Goal: Information Seeking & Learning: Learn about a topic

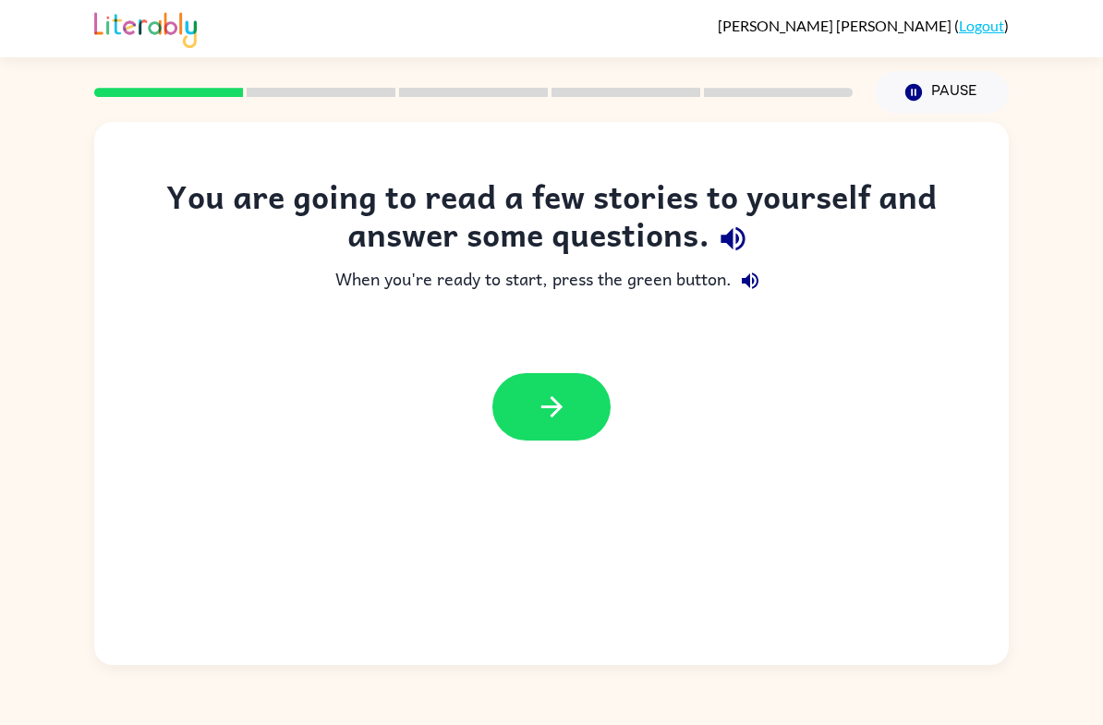
click at [891, 208] on div "You are going to read a few stories to yourself and answer some questions." at bounding box center [551, 219] width 840 height 85
click at [548, 415] on icon "button" at bounding box center [552, 407] width 32 height 32
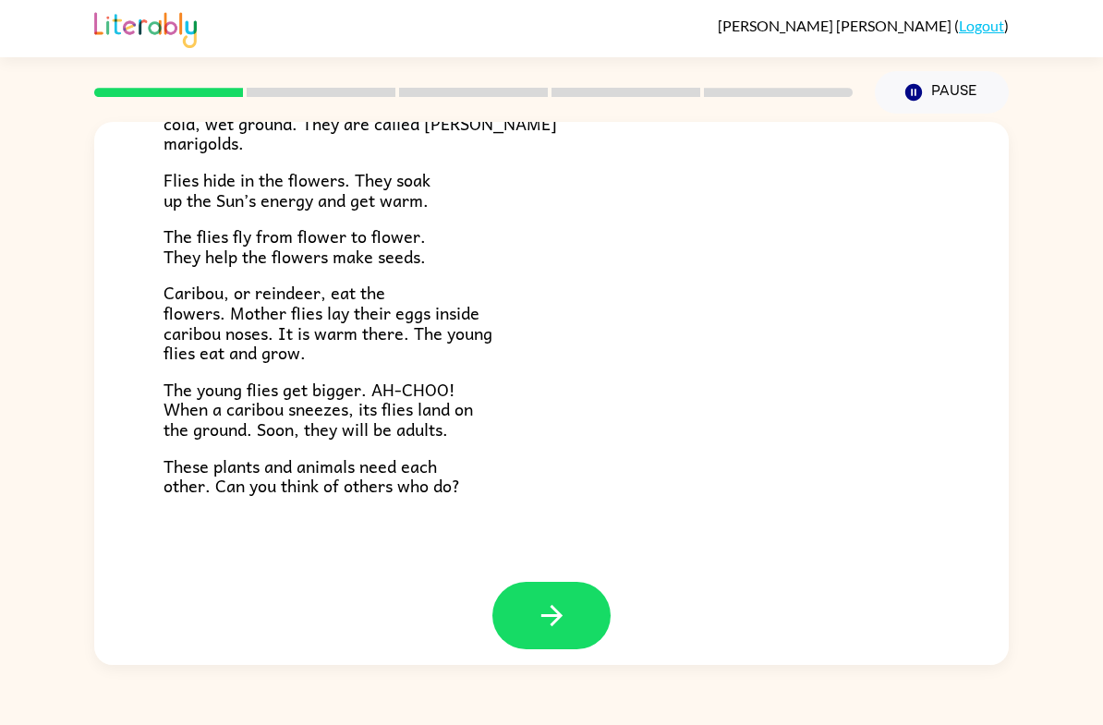
scroll to position [351, 0]
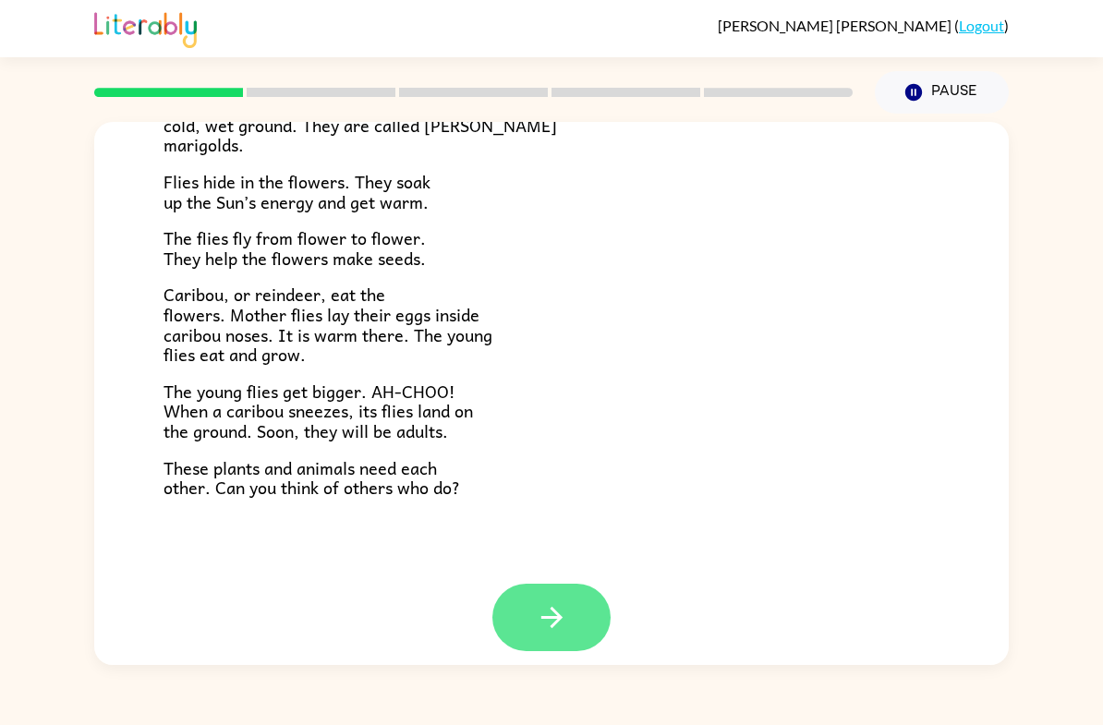
click at [557, 611] on icon "button" at bounding box center [552, 617] width 32 height 32
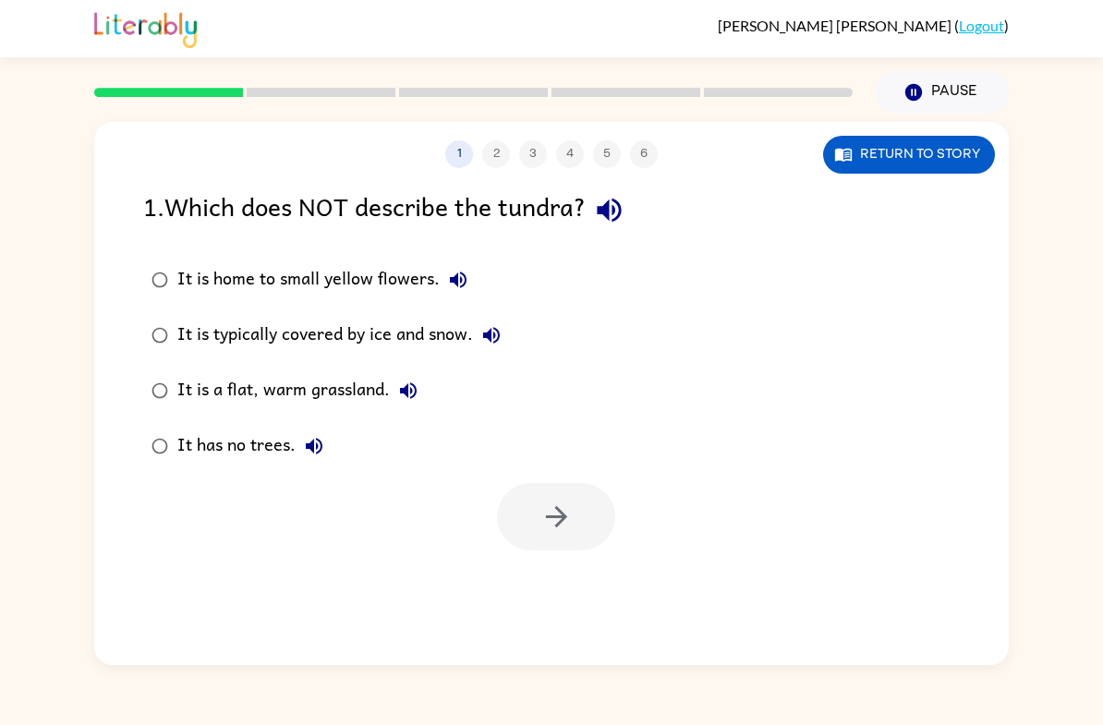
click at [481, 313] on label "It is typically covered by ice and snow." at bounding box center [326, 335] width 386 height 55
click at [562, 515] on icon "button" at bounding box center [555, 516] width 21 height 21
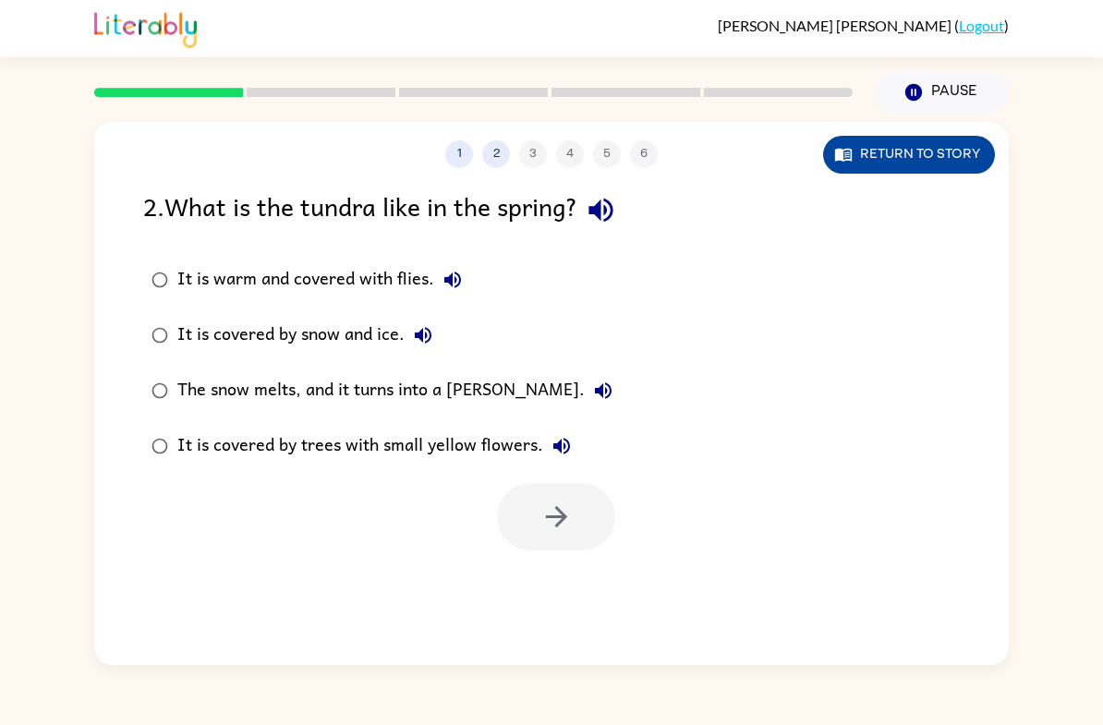
click at [884, 152] on button "Return to story" at bounding box center [909, 155] width 172 height 38
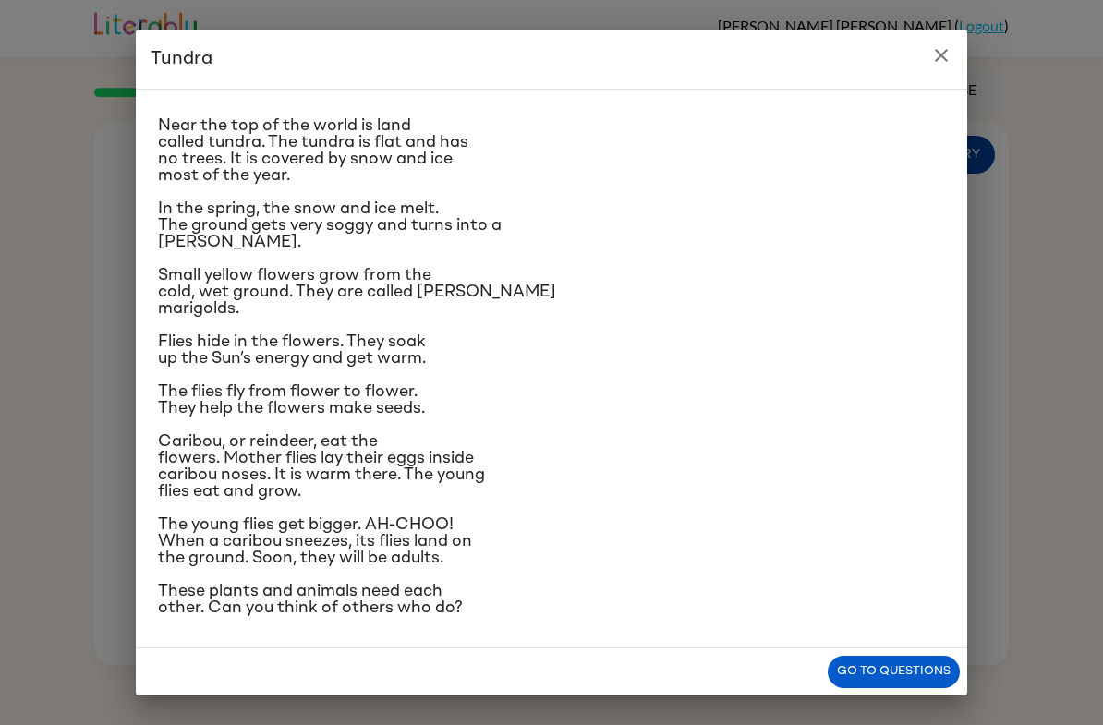
scroll to position [60, 0]
click at [943, 47] on icon "close" at bounding box center [941, 55] width 22 height 22
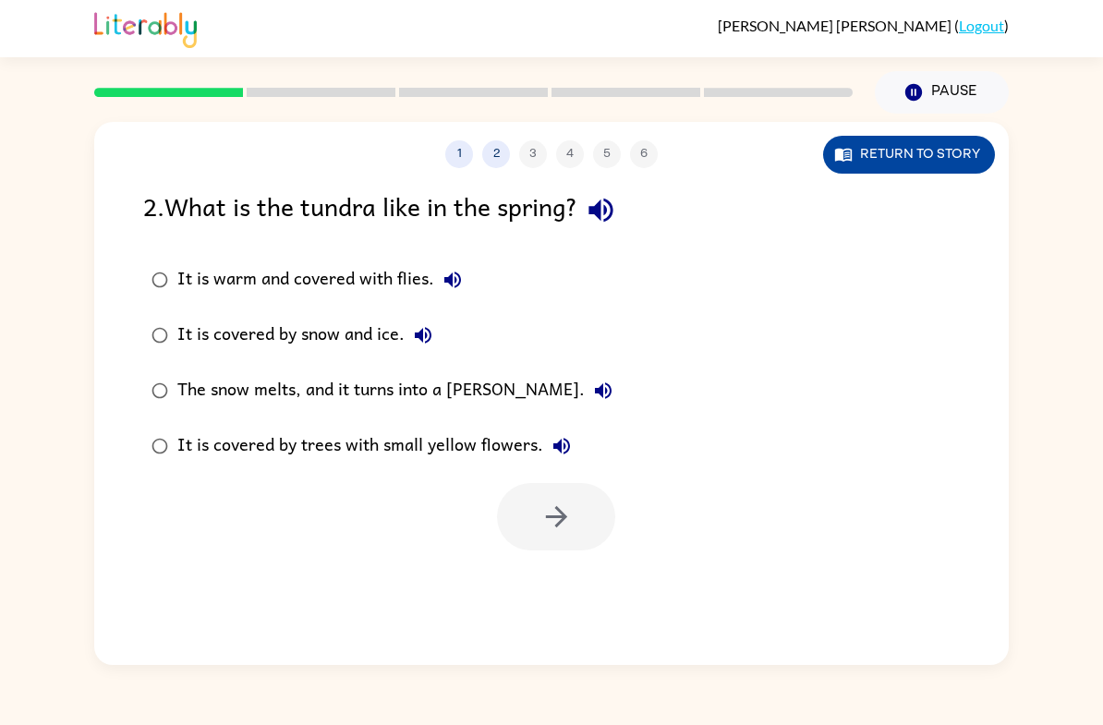
click at [868, 170] on button "Return to story" at bounding box center [909, 155] width 172 height 38
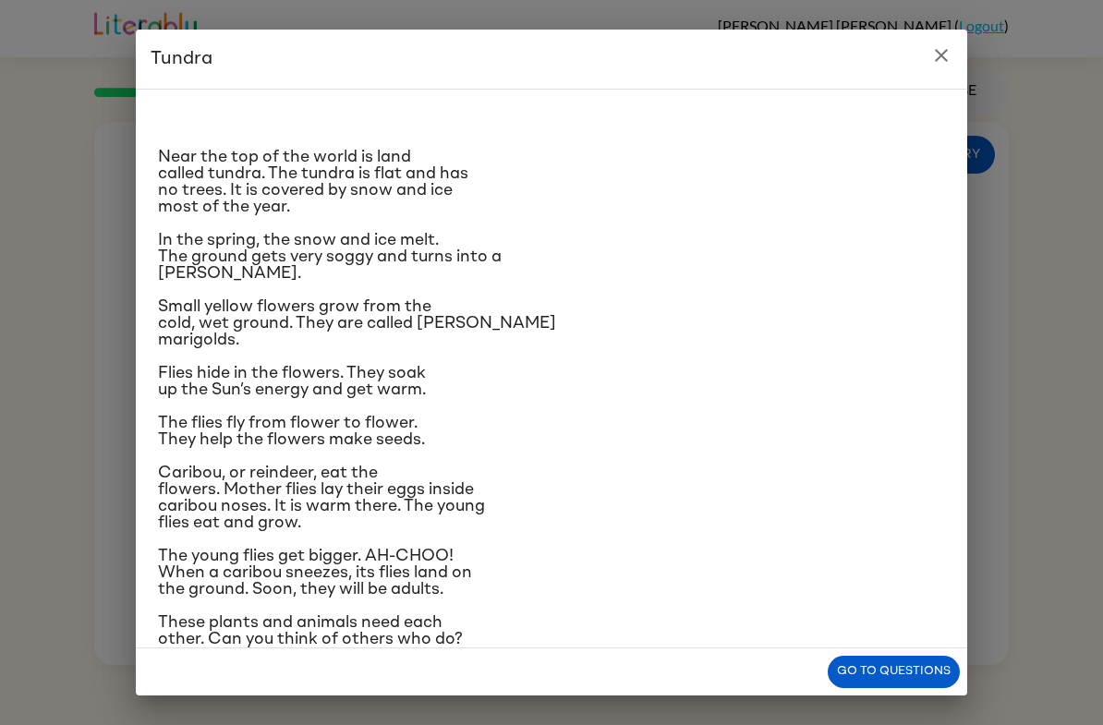
click at [941, 56] on icon "close" at bounding box center [941, 55] width 13 height 13
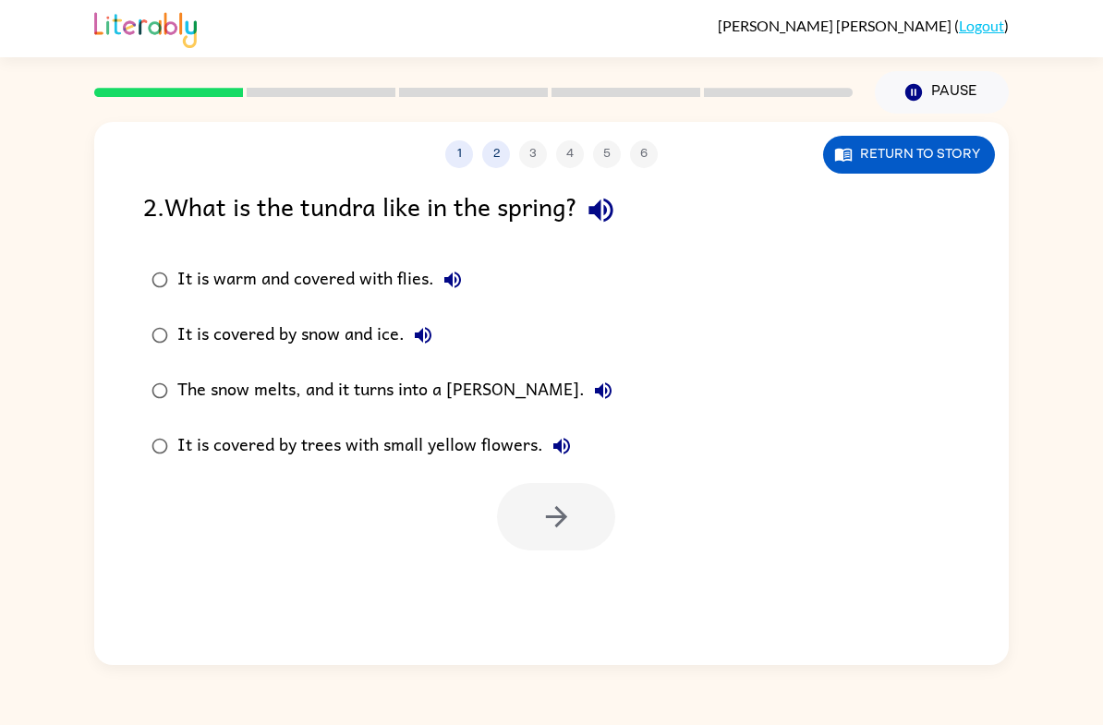
click at [585, 394] on button "The snow melts, and it turns into a [PERSON_NAME]." at bounding box center [603, 390] width 37 height 37
click at [477, 398] on div "The snow melts, and it turns into a [PERSON_NAME]." at bounding box center [399, 390] width 444 height 37
click at [533, 561] on div "1 2 3 4 5 6 Return to story 2 . What is the tundra like in the spring? It is wa…" at bounding box center [551, 393] width 914 height 543
click at [544, 549] on button "button" at bounding box center [556, 516] width 118 height 67
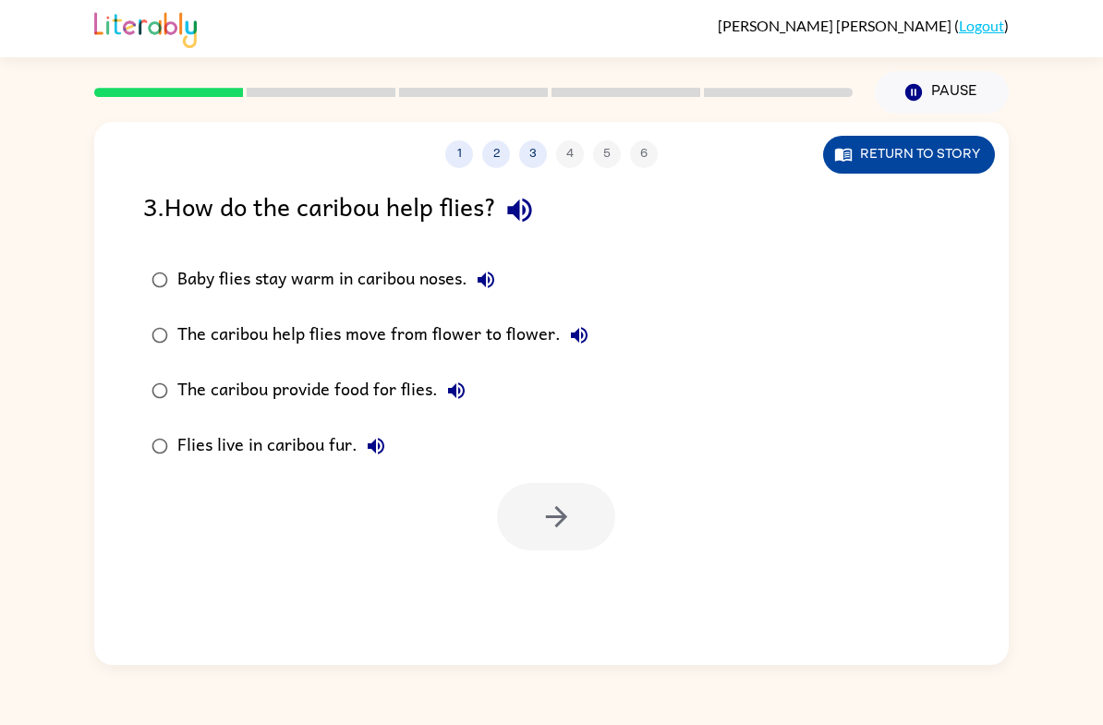
click at [955, 152] on button "Return to story" at bounding box center [909, 155] width 172 height 38
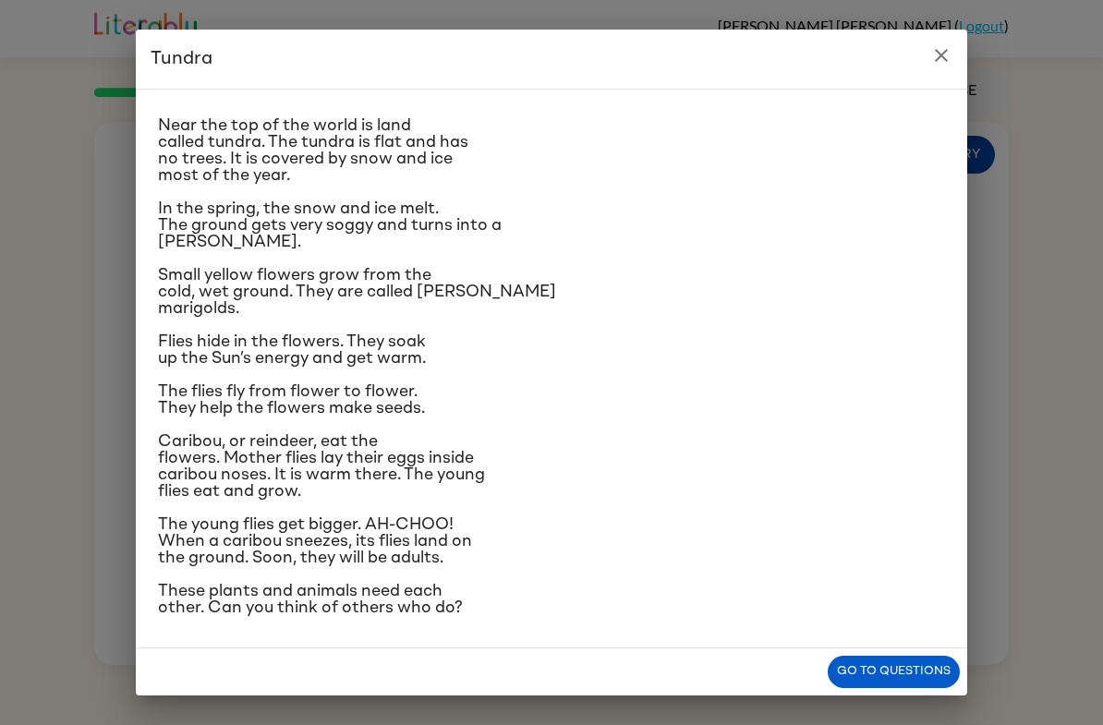
scroll to position [158, 0]
click at [939, 67] on button "close" at bounding box center [941, 55] width 37 height 37
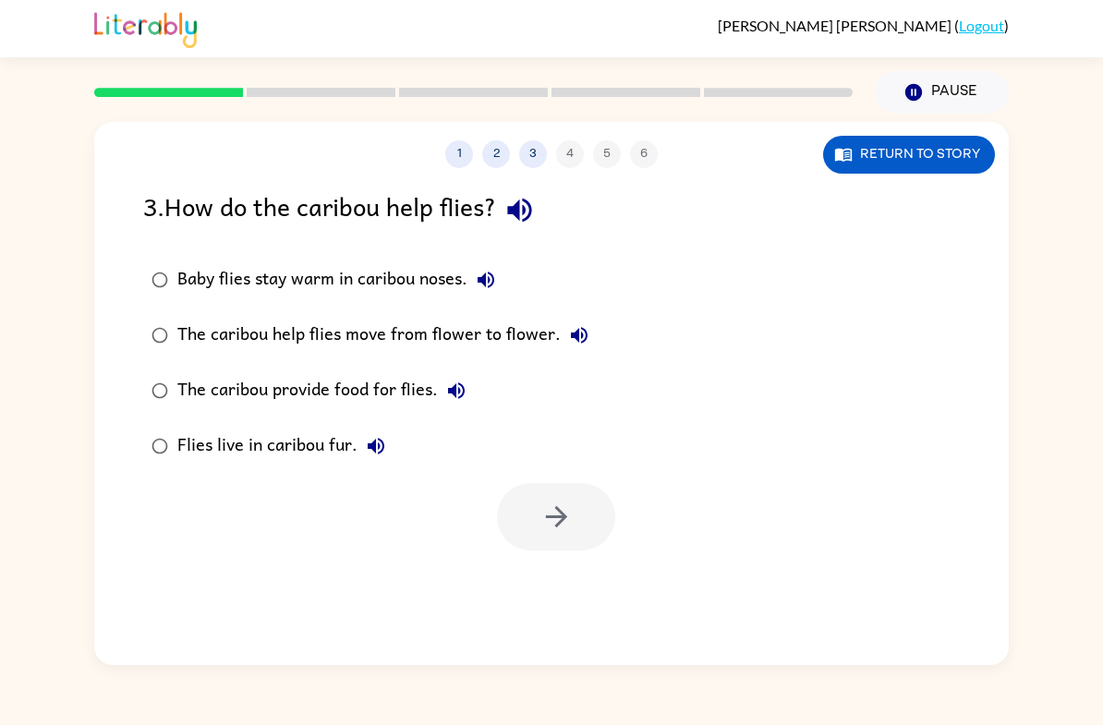
click at [471, 279] on button "Baby flies stay warm in caribou noses." at bounding box center [485, 279] width 37 height 37
click at [436, 292] on div "Baby flies stay warm in caribou noses." at bounding box center [340, 279] width 327 height 37
click at [306, 460] on div "Flies live in caribou fur." at bounding box center [285, 446] width 217 height 37
click at [404, 243] on div "3 . How do the caribou help flies? Baby flies stay warm in caribou noses. The c…" at bounding box center [551, 369] width 914 height 364
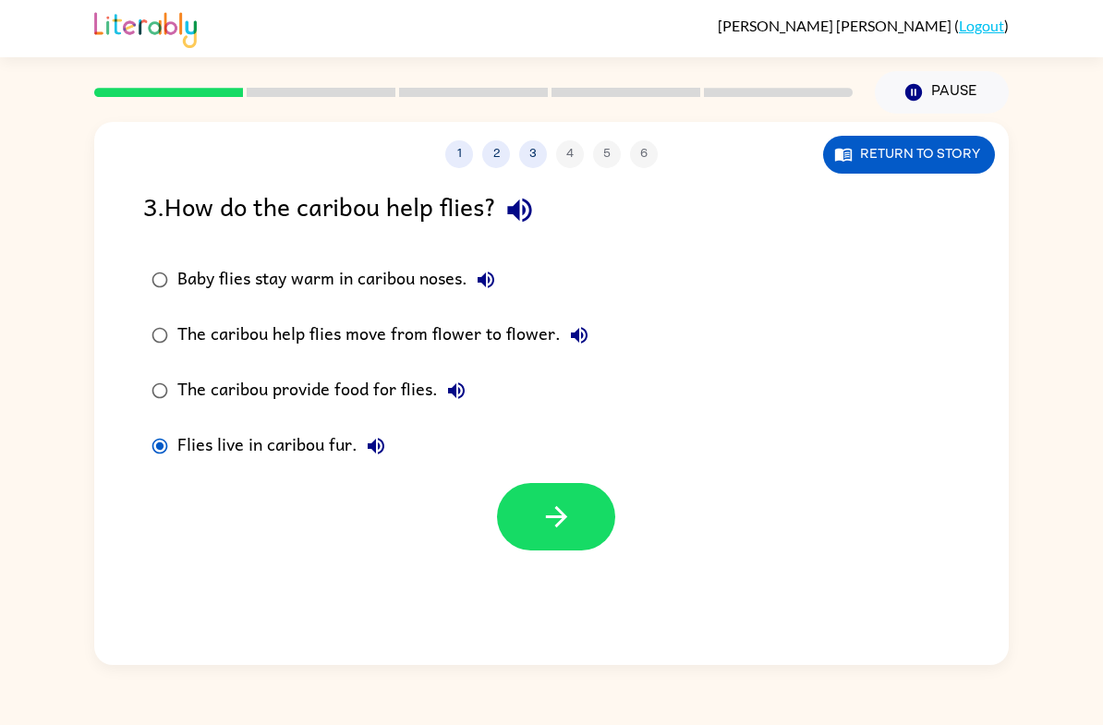
click at [407, 264] on div "Baby flies stay warm in caribou noses." at bounding box center [340, 279] width 327 height 37
click at [652, 297] on div "Baby flies stay warm in caribou noses. The caribou help flies move from flower …" at bounding box center [575, 363] width 865 height 222
click at [576, 545] on button "button" at bounding box center [556, 516] width 118 height 67
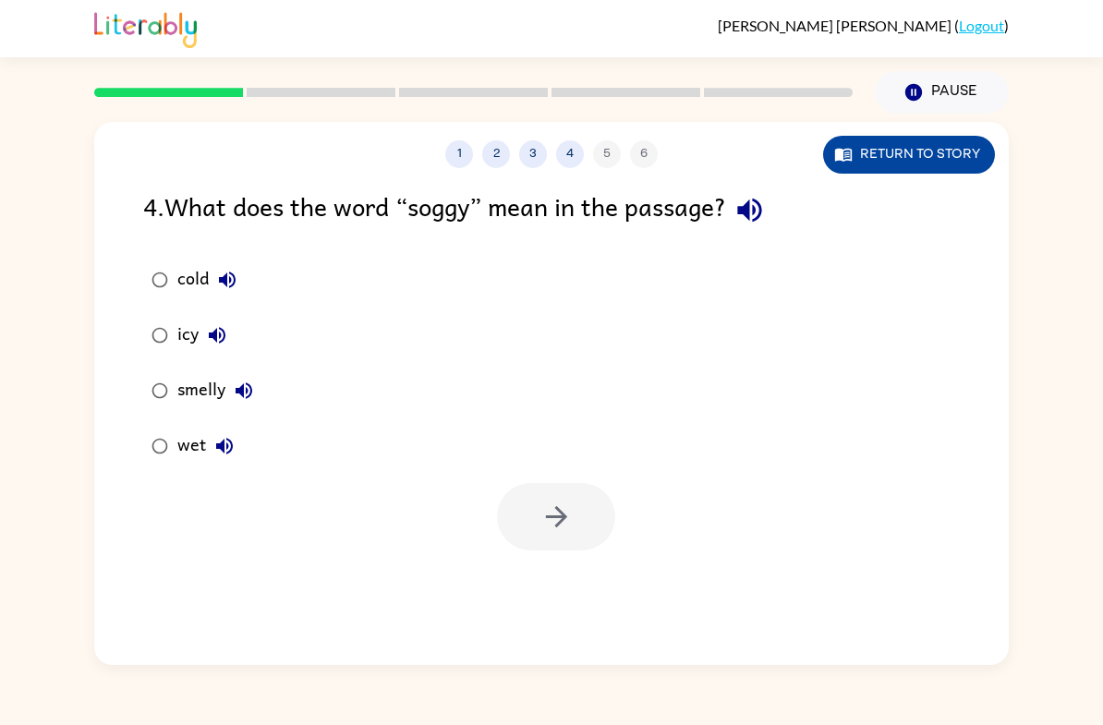
click at [911, 163] on button "Return to story" at bounding box center [909, 155] width 172 height 38
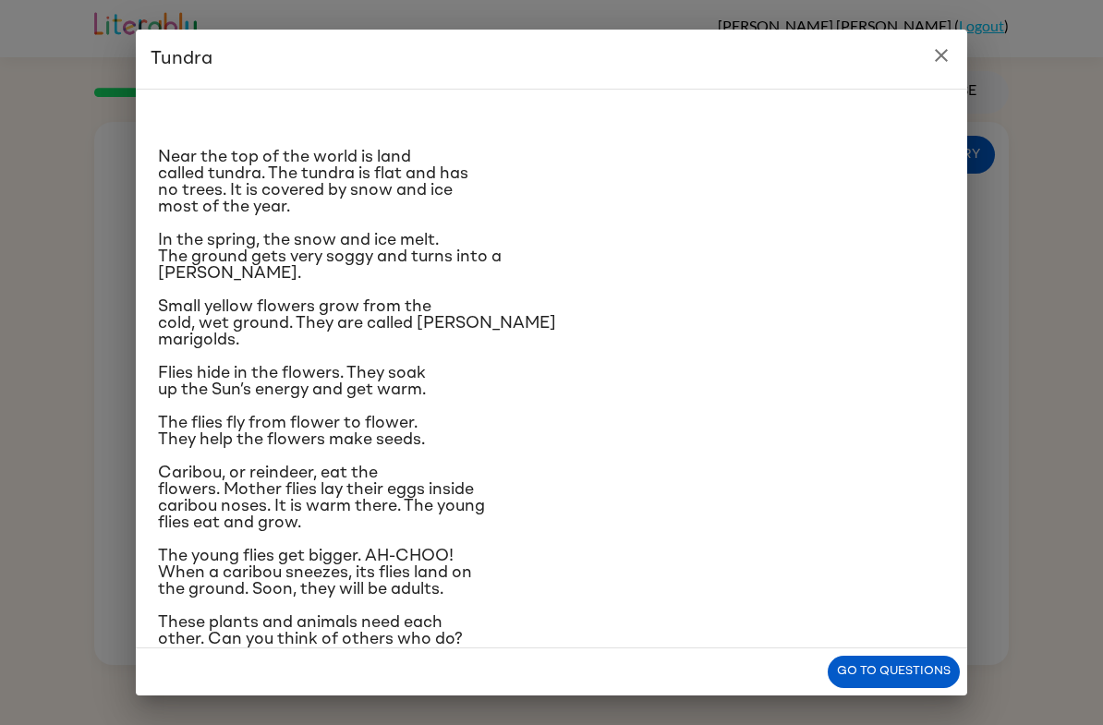
click at [924, 62] on button "close" at bounding box center [941, 55] width 37 height 37
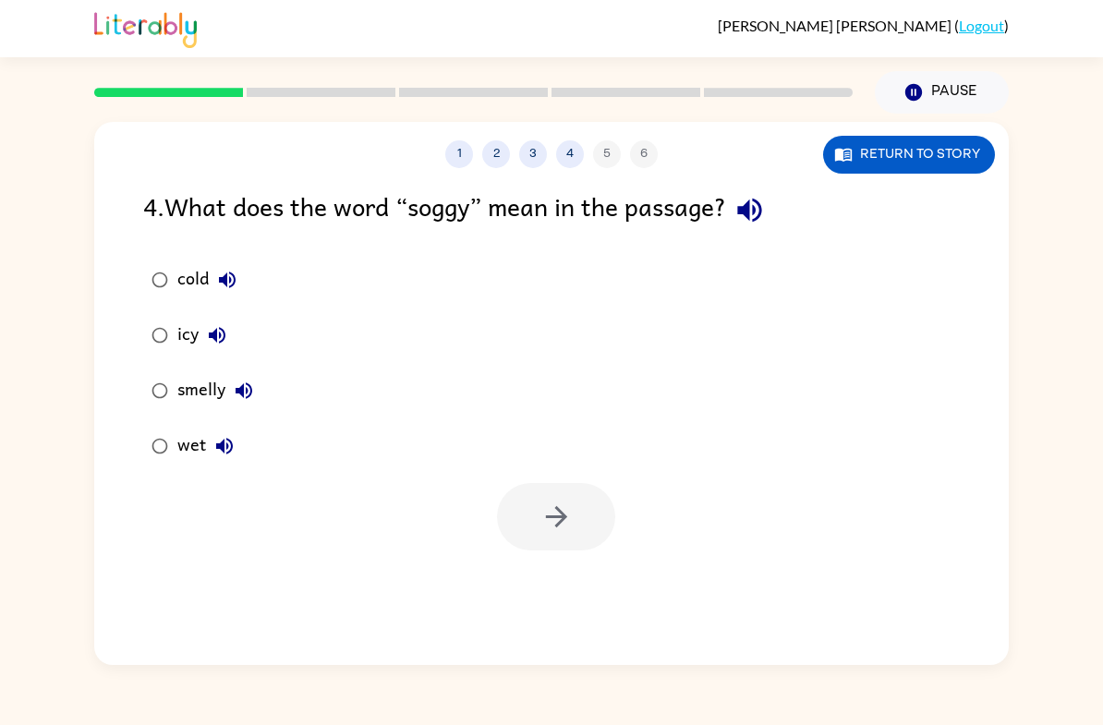
click at [190, 460] on div "wet" at bounding box center [210, 446] width 66 height 37
click at [567, 510] on icon "button" at bounding box center [556, 517] width 32 height 32
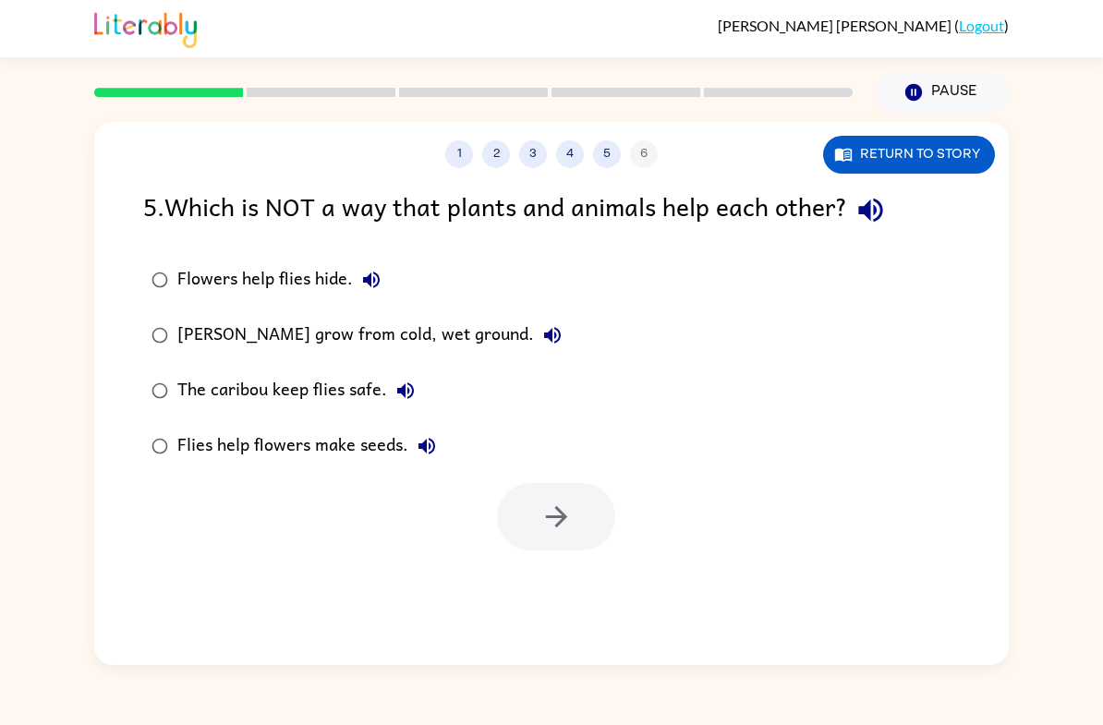
click at [500, 342] on div "[PERSON_NAME] grow from cold, wet ground." at bounding box center [373, 335] width 393 height 37
click at [571, 527] on icon "button" at bounding box center [556, 517] width 32 height 32
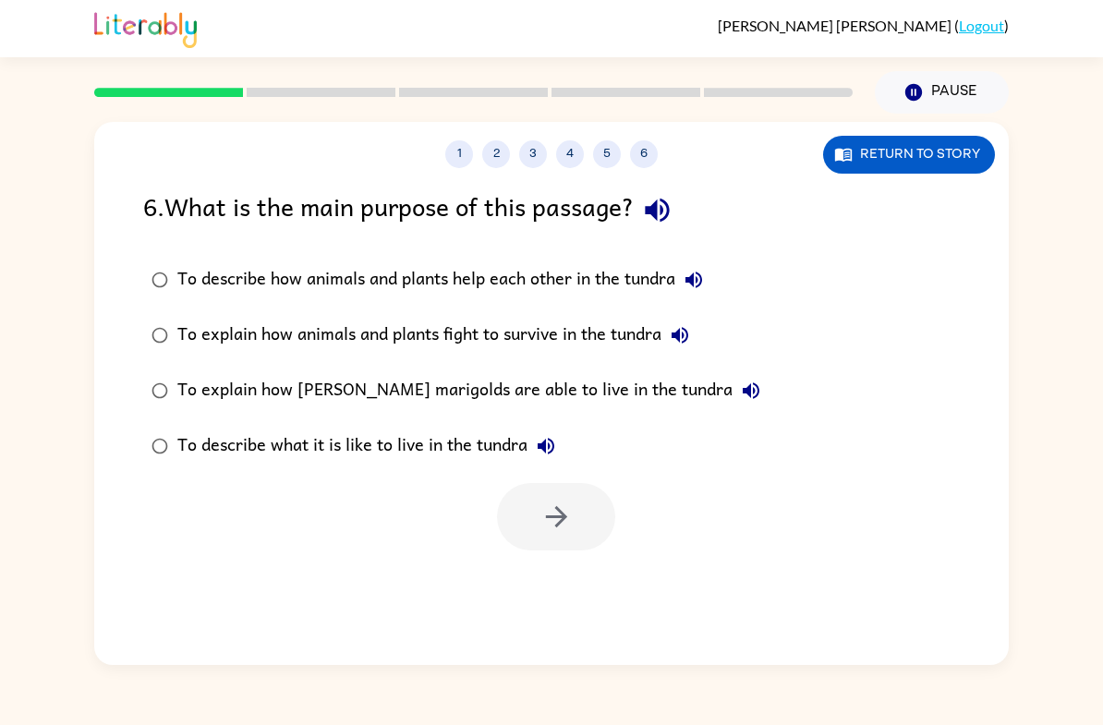
click at [187, 290] on div "To describe how animals and plants help each other in the tundra" at bounding box center [444, 279] width 535 height 37
click at [536, 531] on button "button" at bounding box center [556, 516] width 118 height 67
click at [529, 529] on div at bounding box center [556, 516] width 118 height 67
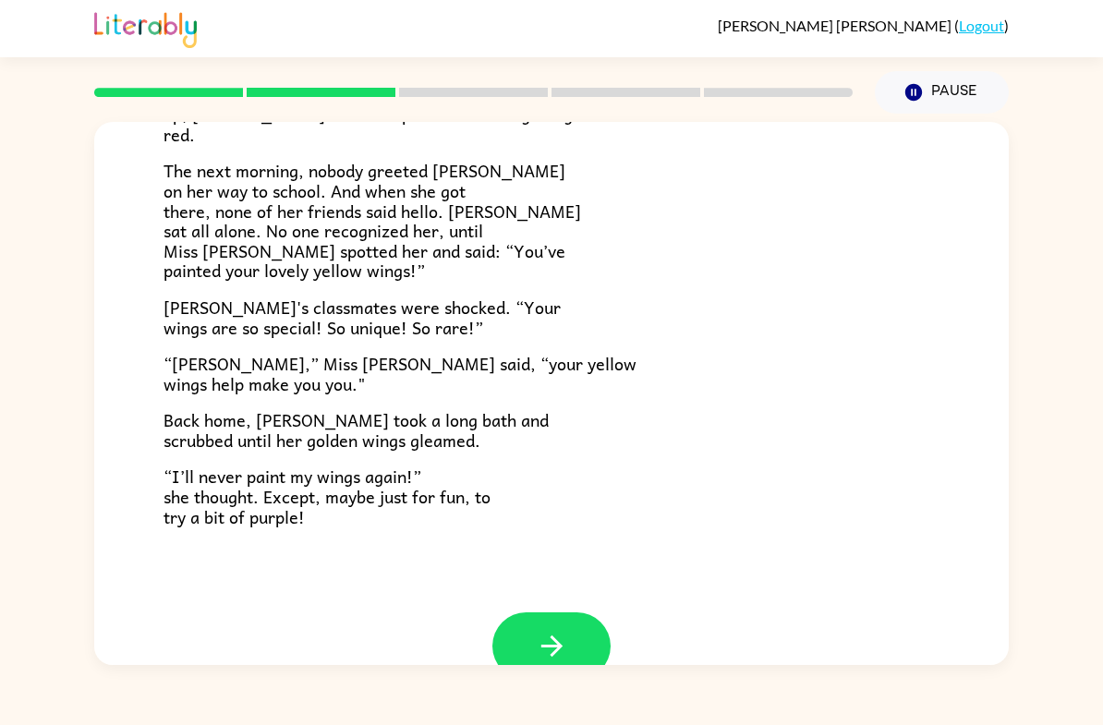
scroll to position [460, 0]
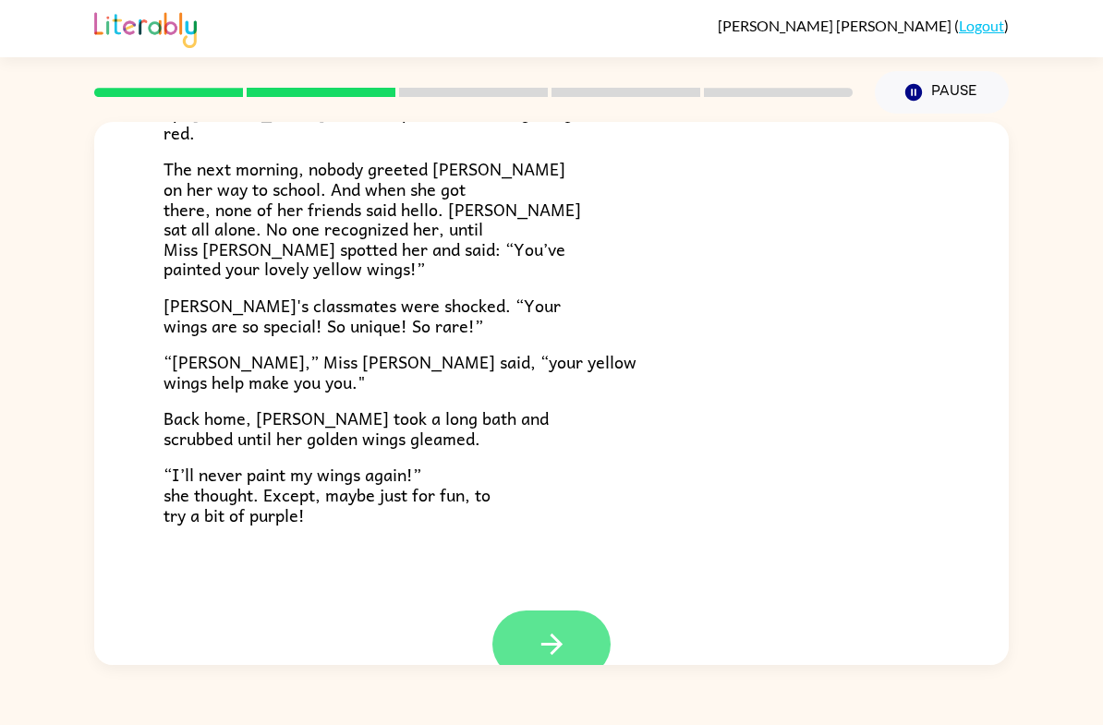
click at [569, 635] on button "button" at bounding box center [551, 643] width 118 height 67
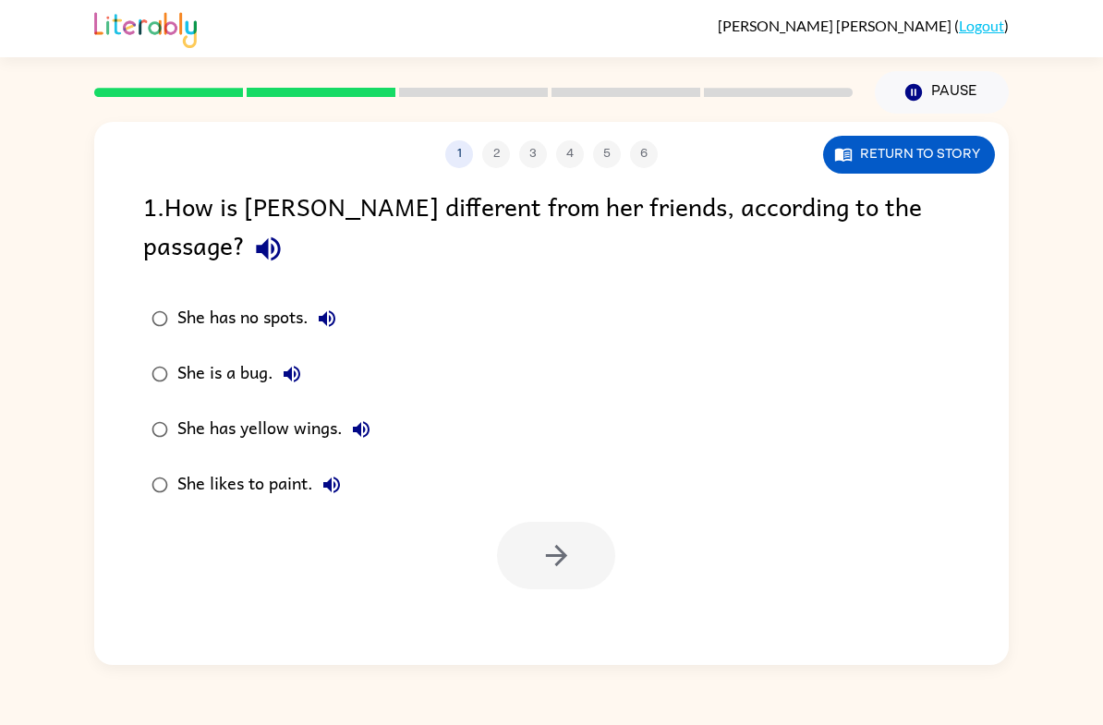
scroll to position [0, 0]
click at [358, 358] on label "She is a bug." at bounding box center [261, 373] width 256 height 55
click at [329, 411] on div "She has yellow wings." at bounding box center [278, 429] width 202 height 37
click at [558, 537] on button "button" at bounding box center [556, 555] width 118 height 67
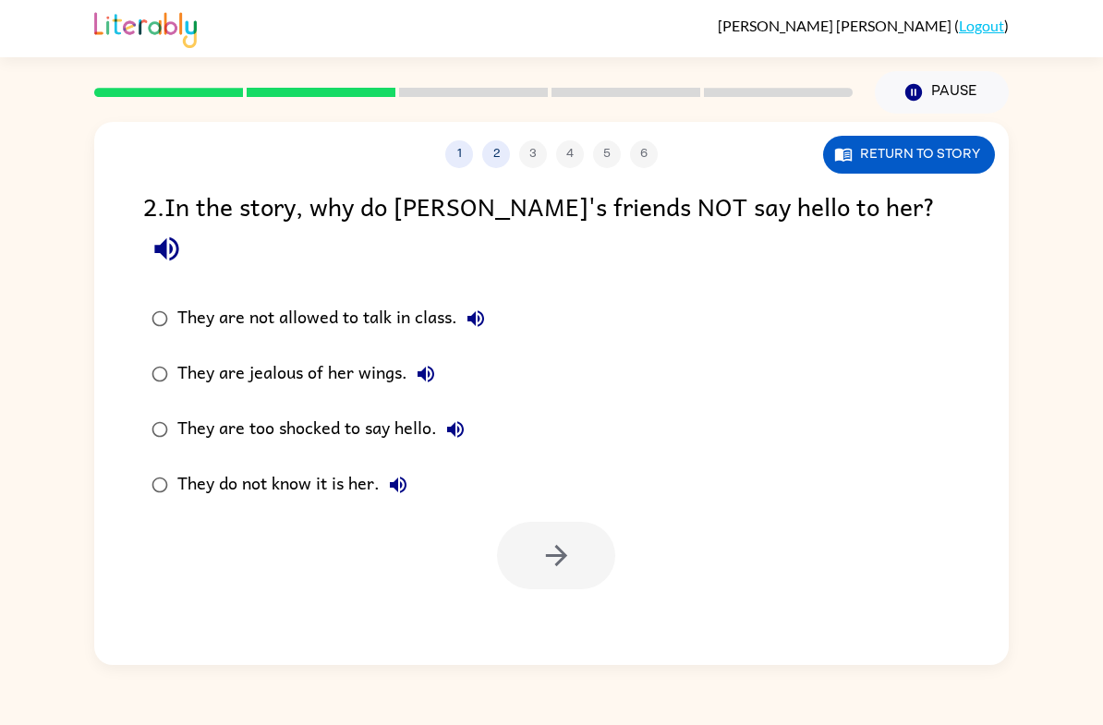
click at [384, 466] on button "They do not know it is her." at bounding box center [398, 484] width 37 height 37
click at [343, 466] on div "They do not know it is her." at bounding box center [296, 484] width 239 height 37
click at [551, 539] on icon "button" at bounding box center [556, 555] width 32 height 32
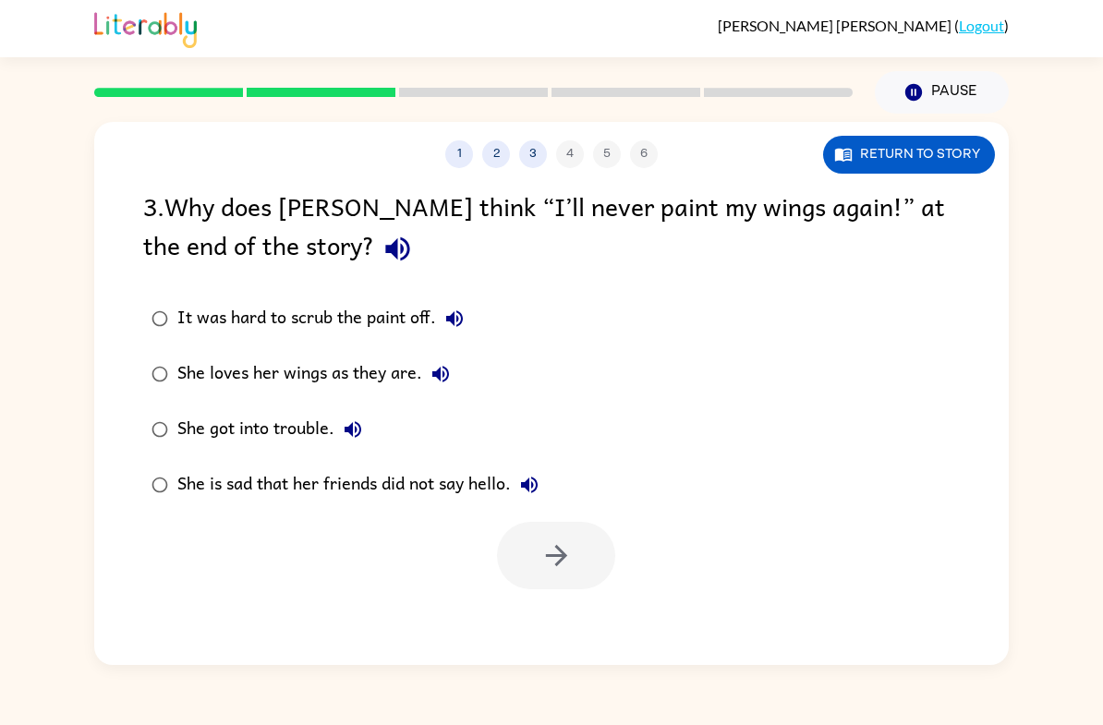
click at [423, 402] on label "She loves her wings as they are." at bounding box center [345, 373] width 424 height 55
click at [545, 560] on icon "button" at bounding box center [556, 555] width 32 height 32
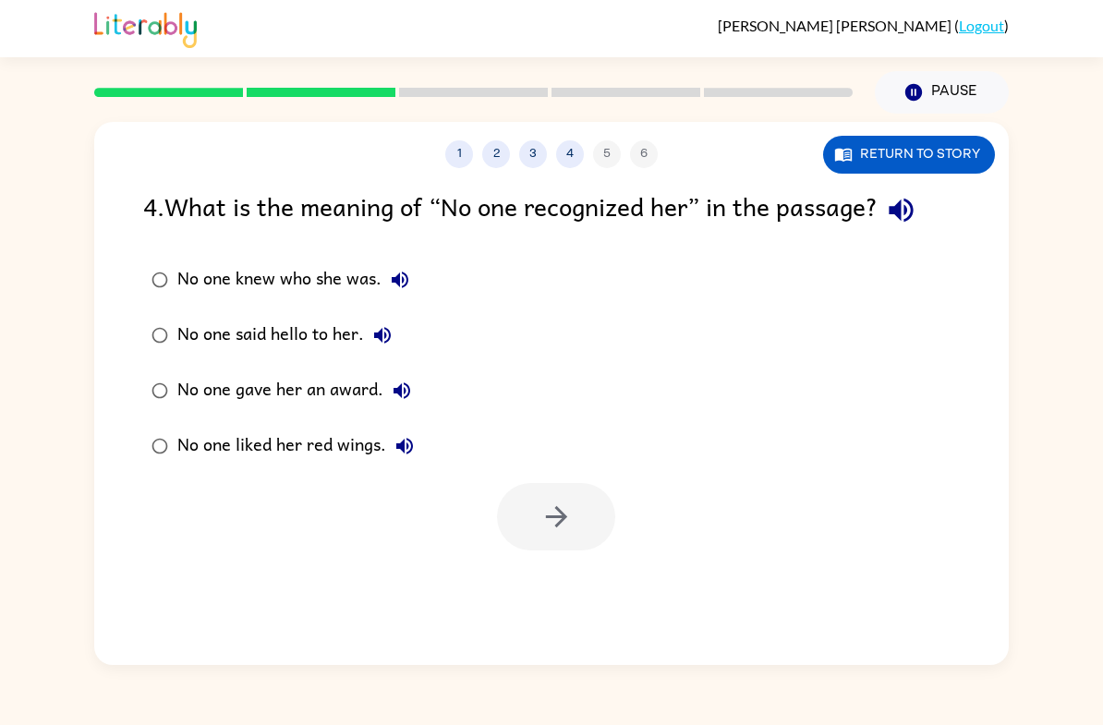
click at [294, 276] on div "No one knew who she was." at bounding box center [297, 279] width 241 height 37
click at [548, 506] on icon "button" at bounding box center [556, 517] width 32 height 32
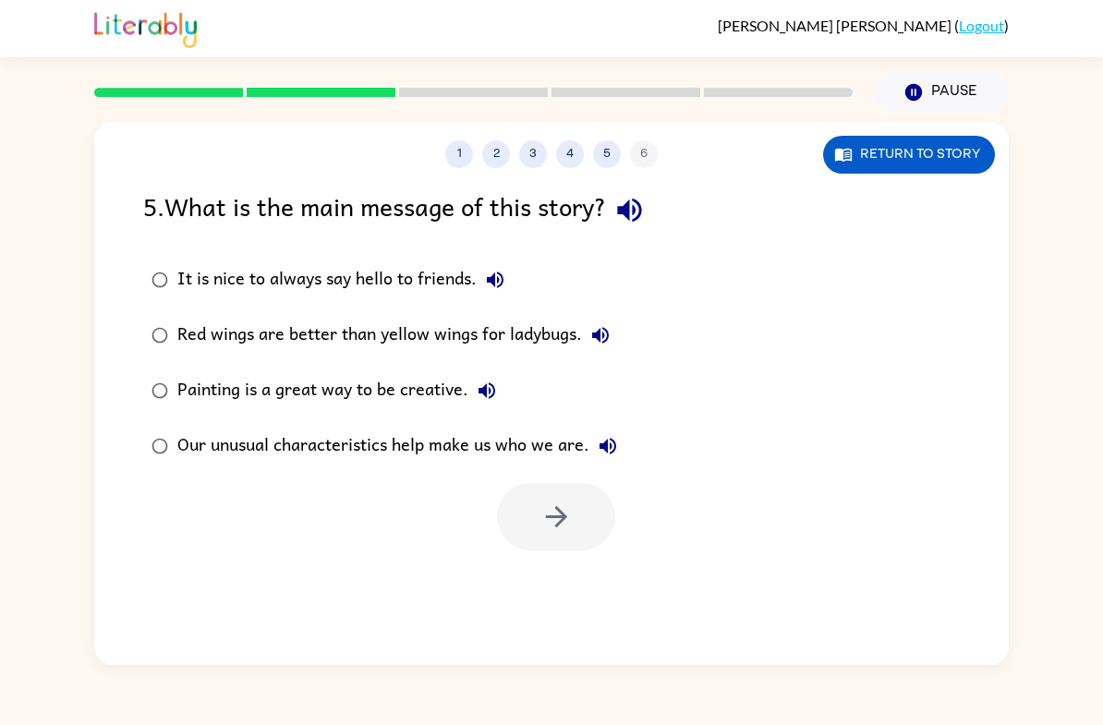
click at [479, 462] on div "Our unusual characteristics help make us who we are." at bounding box center [401, 446] width 449 height 37
click at [515, 535] on button "button" at bounding box center [556, 516] width 118 height 67
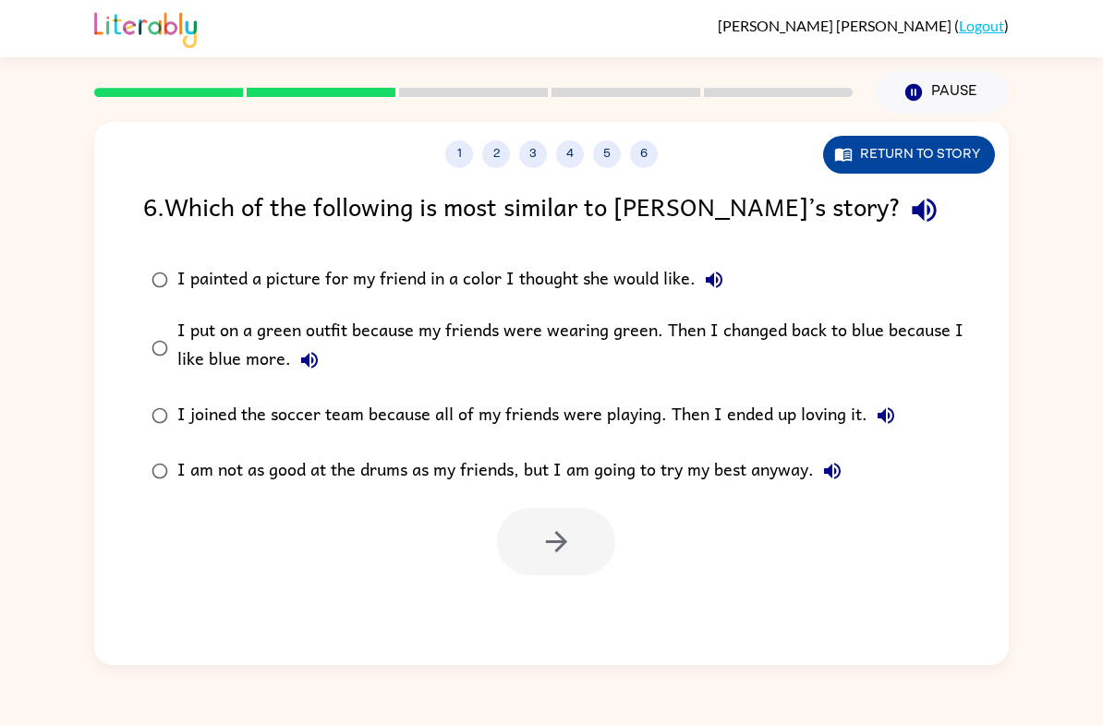
click at [967, 152] on button "Return to story" at bounding box center [909, 155] width 172 height 38
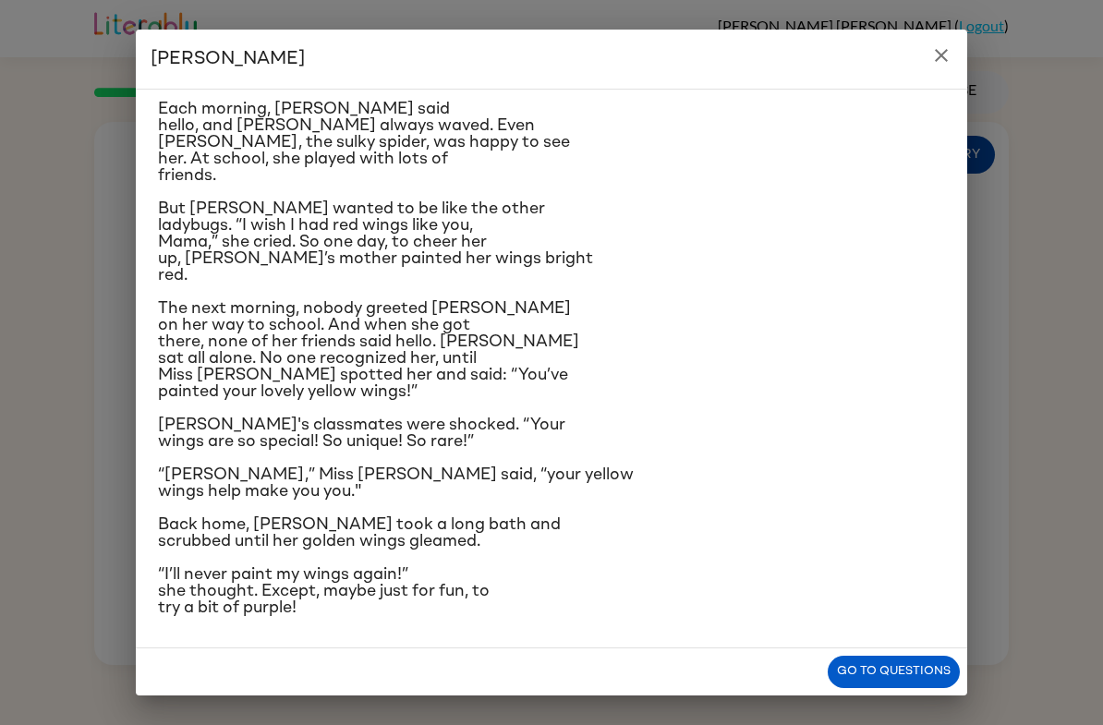
scroll to position [308, 0]
click at [866, 200] on p "But [PERSON_NAME] wanted to be like the other ladybugs. “I wish I had red wings…" at bounding box center [551, 241] width 787 height 83
click at [887, 679] on button "Go to questions" at bounding box center [893, 672] width 132 height 32
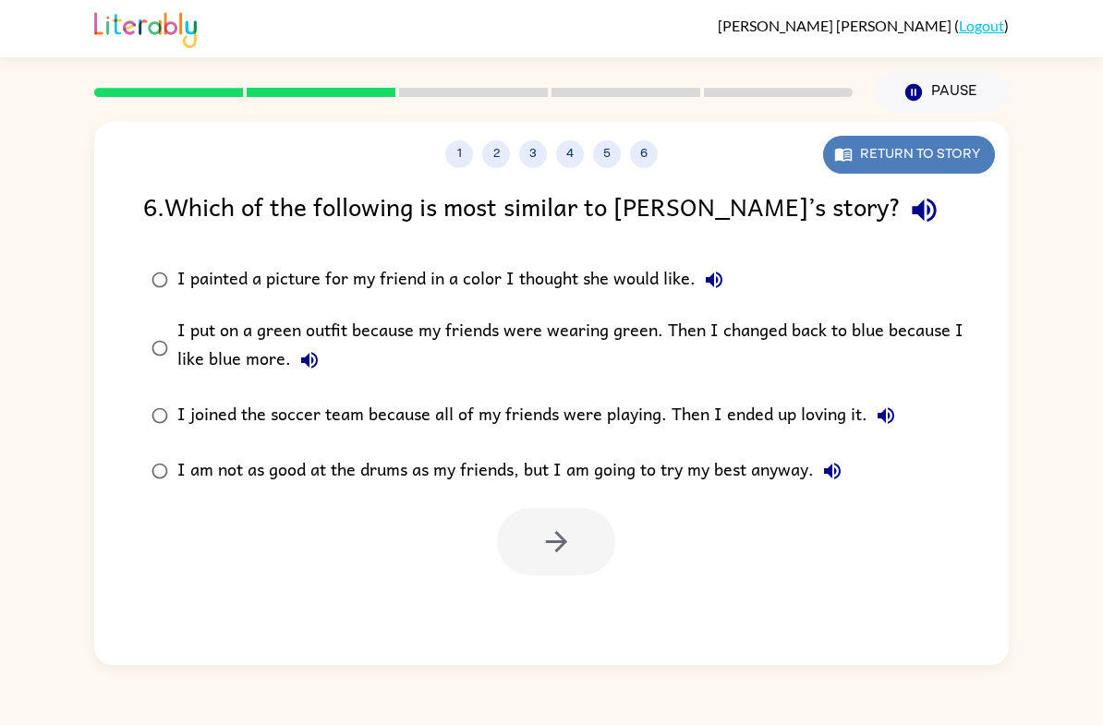
click at [935, 140] on button "Return to story" at bounding box center [909, 155] width 172 height 38
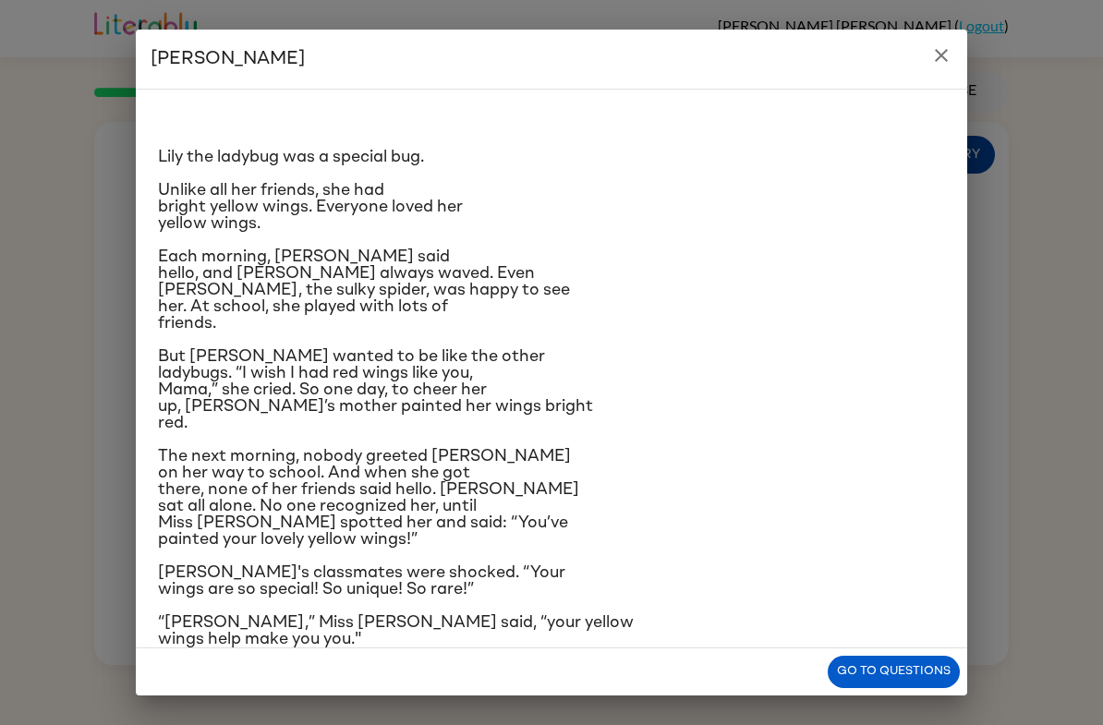
scroll to position [0, 0]
click at [922, 73] on h2 "[PERSON_NAME]" at bounding box center [551, 59] width 831 height 59
click at [932, 66] on button "close" at bounding box center [941, 55] width 37 height 37
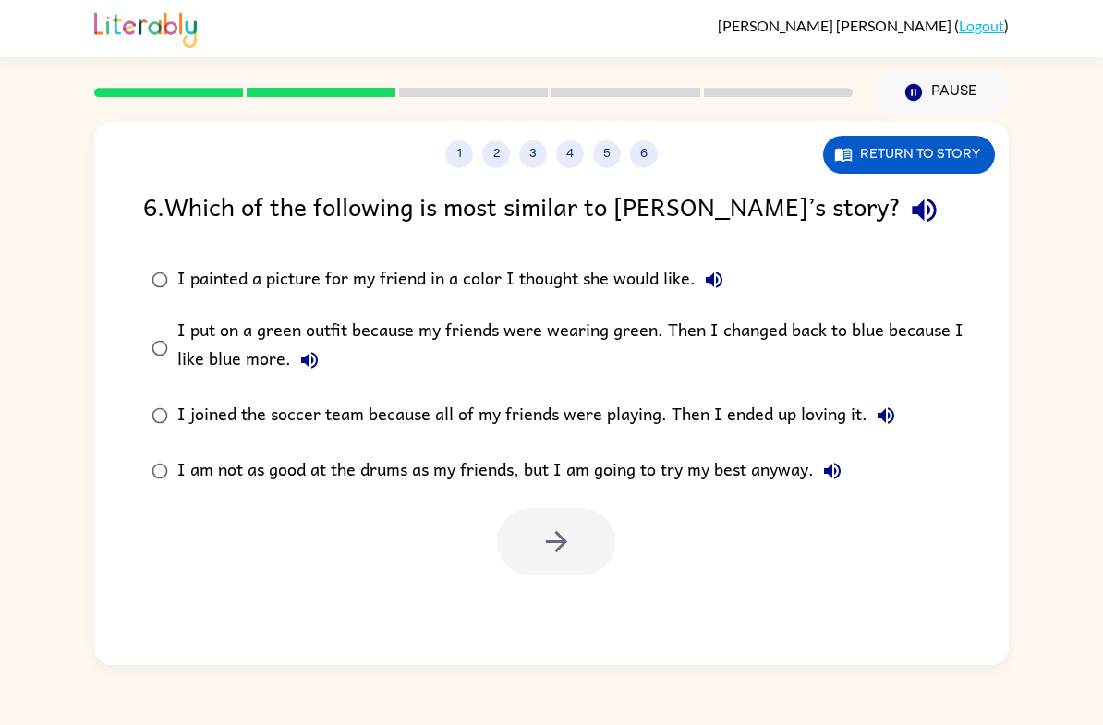
click at [586, 341] on div "I put on a green outfit because my friends were wearing green. Then I changed b…" at bounding box center [580, 348] width 807 height 62
click at [593, 536] on button "button" at bounding box center [556, 541] width 118 height 67
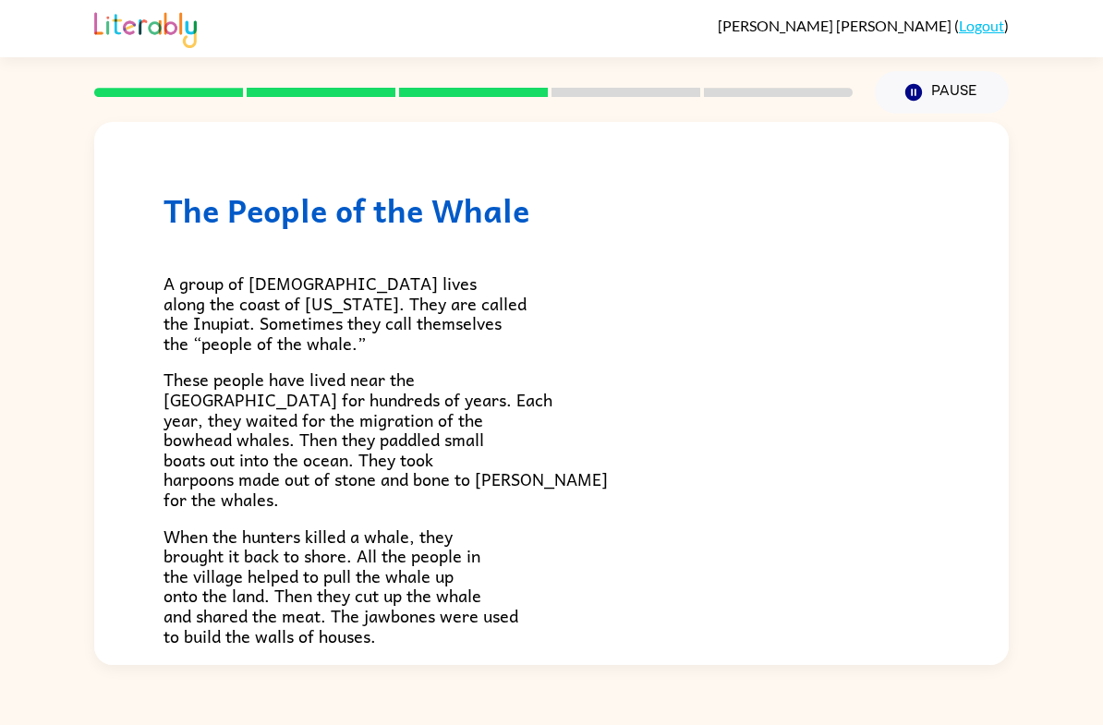
click at [579, 569] on p "When the hunters killed a whale, they brought it back to shore. All the people …" at bounding box center [551, 586] width 776 height 120
click at [957, 96] on button "Pause Pause" at bounding box center [942, 92] width 134 height 42
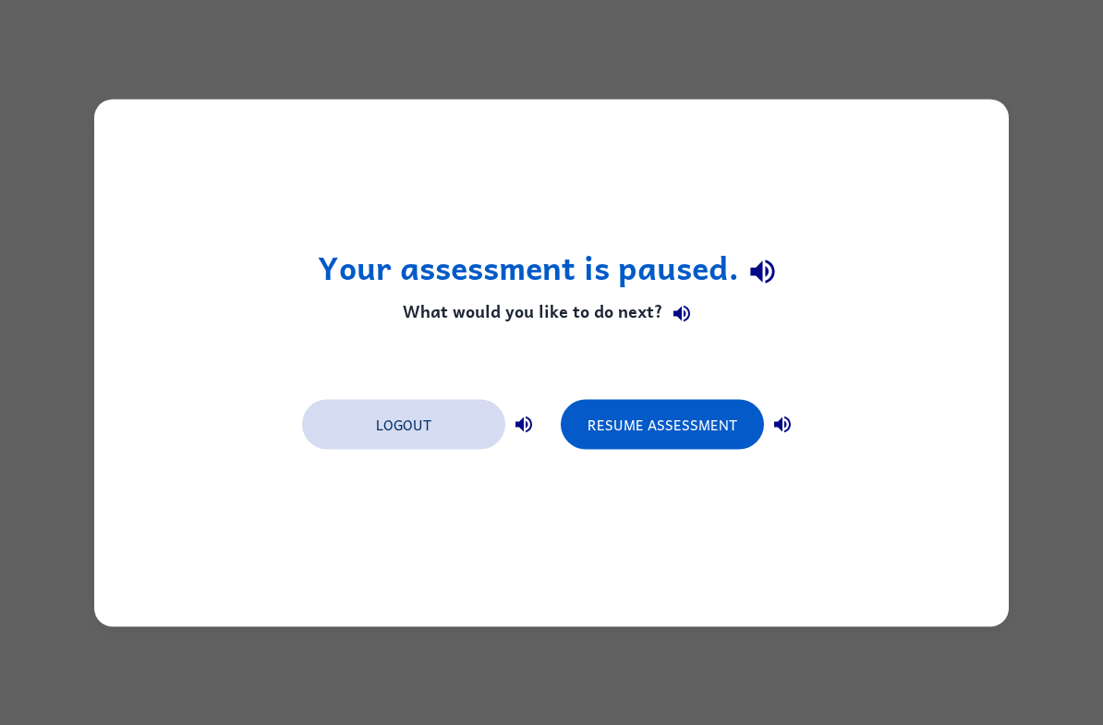
click at [390, 410] on button "Logout" at bounding box center [403, 424] width 203 height 50
